Goal: Book appointment/travel/reservation

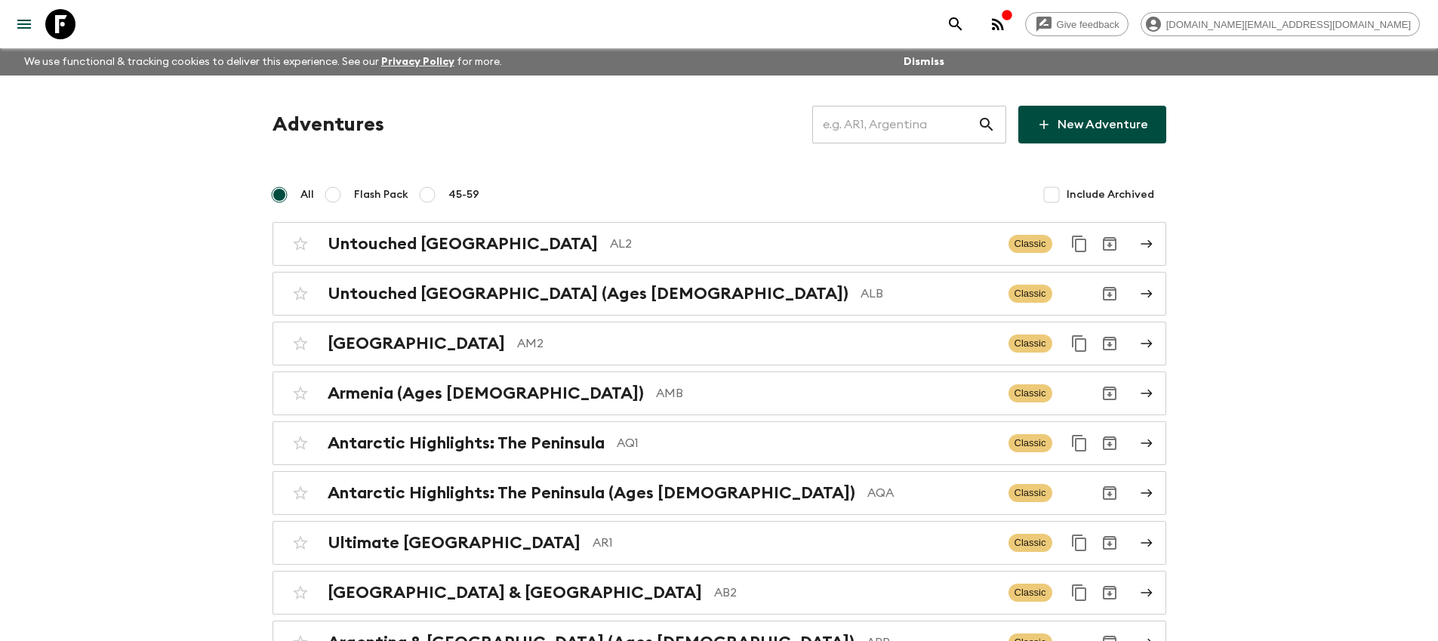
click at [935, 127] on input "text" at bounding box center [894, 124] width 165 height 42
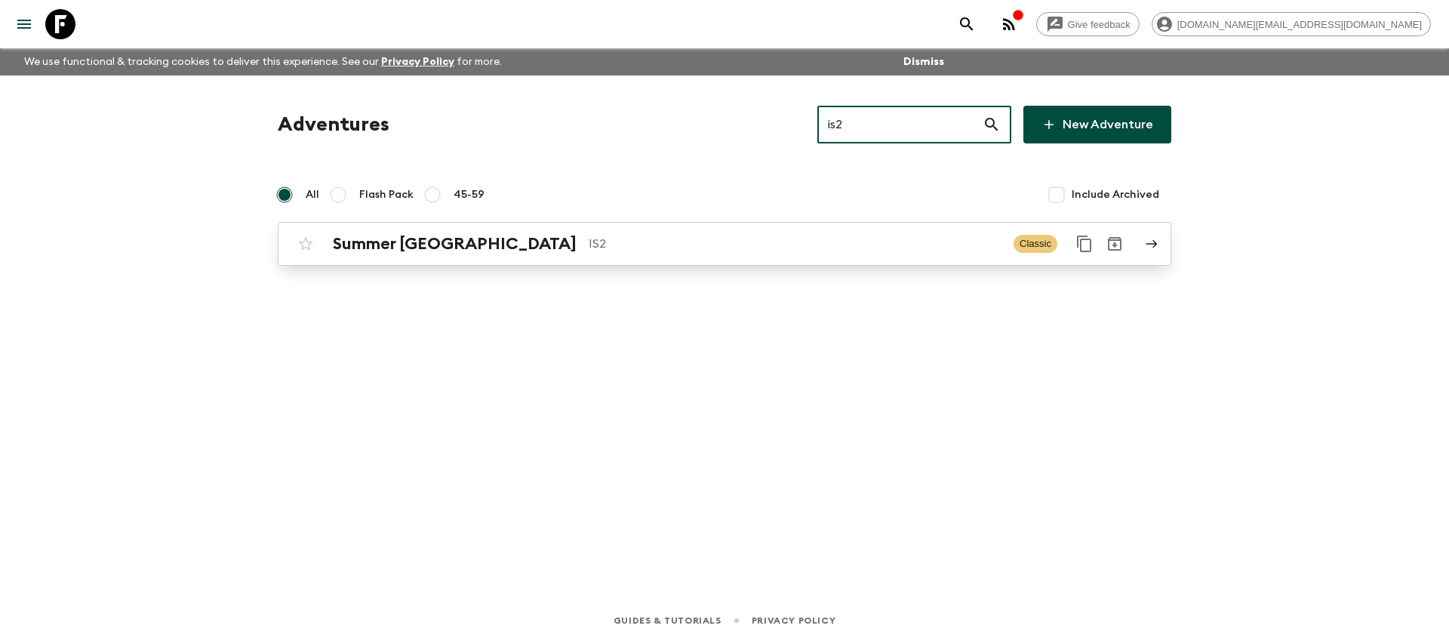
type input "is2"
click at [792, 246] on p "IS2" at bounding box center [795, 244] width 413 height 18
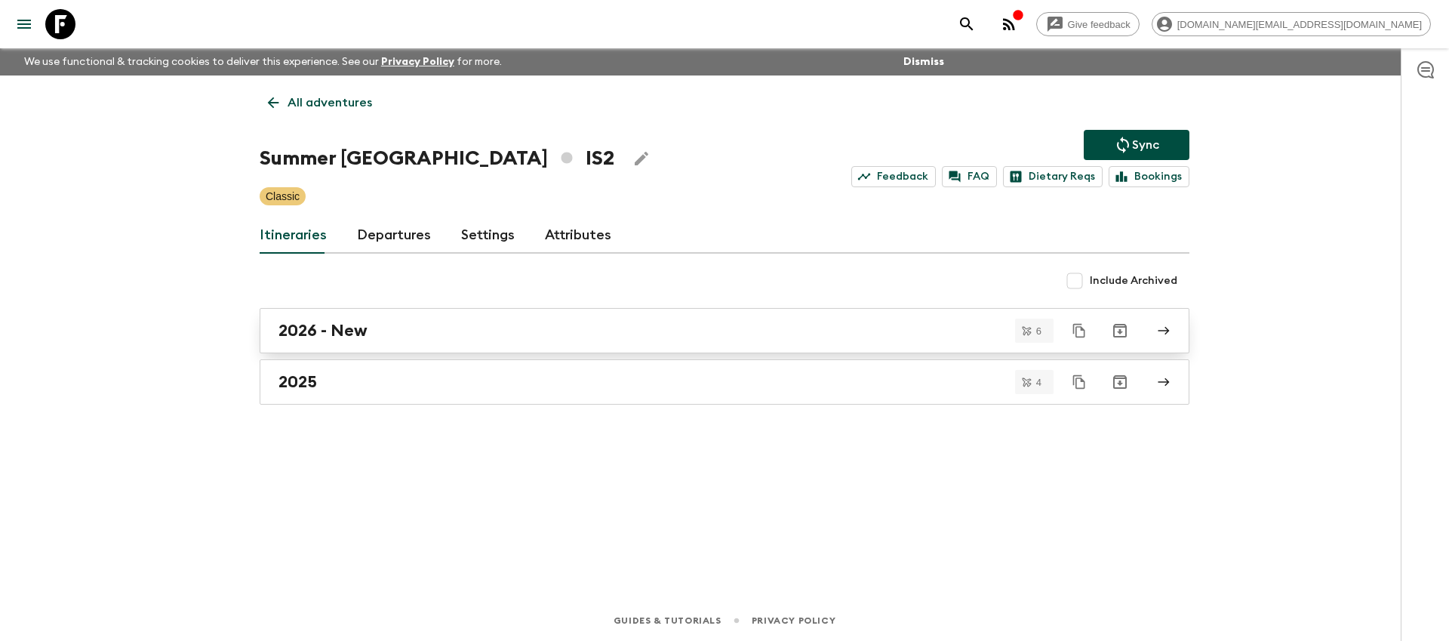
click at [633, 331] on div "2026 - New" at bounding box center [709, 331] width 863 height 20
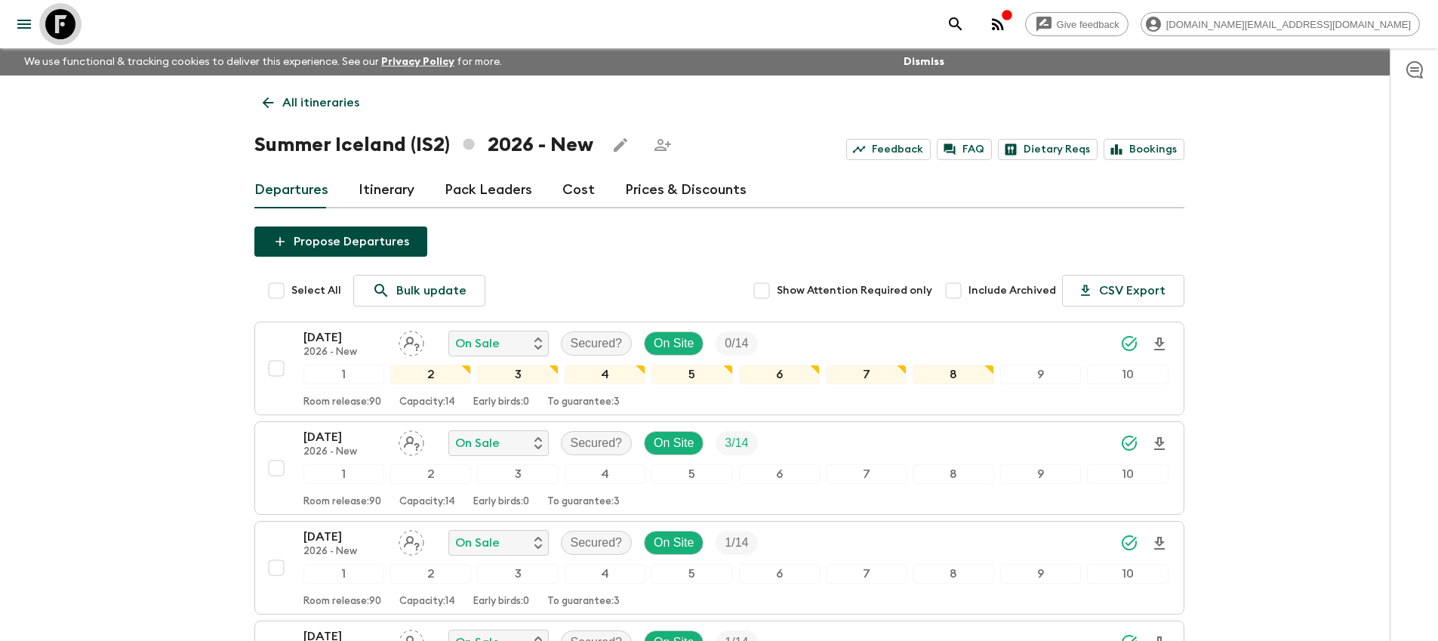
click at [60, 23] on icon at bounding box center [60, 24] width 30 height 30
